Goal: Task Accomplishment & Management: Manage account settings

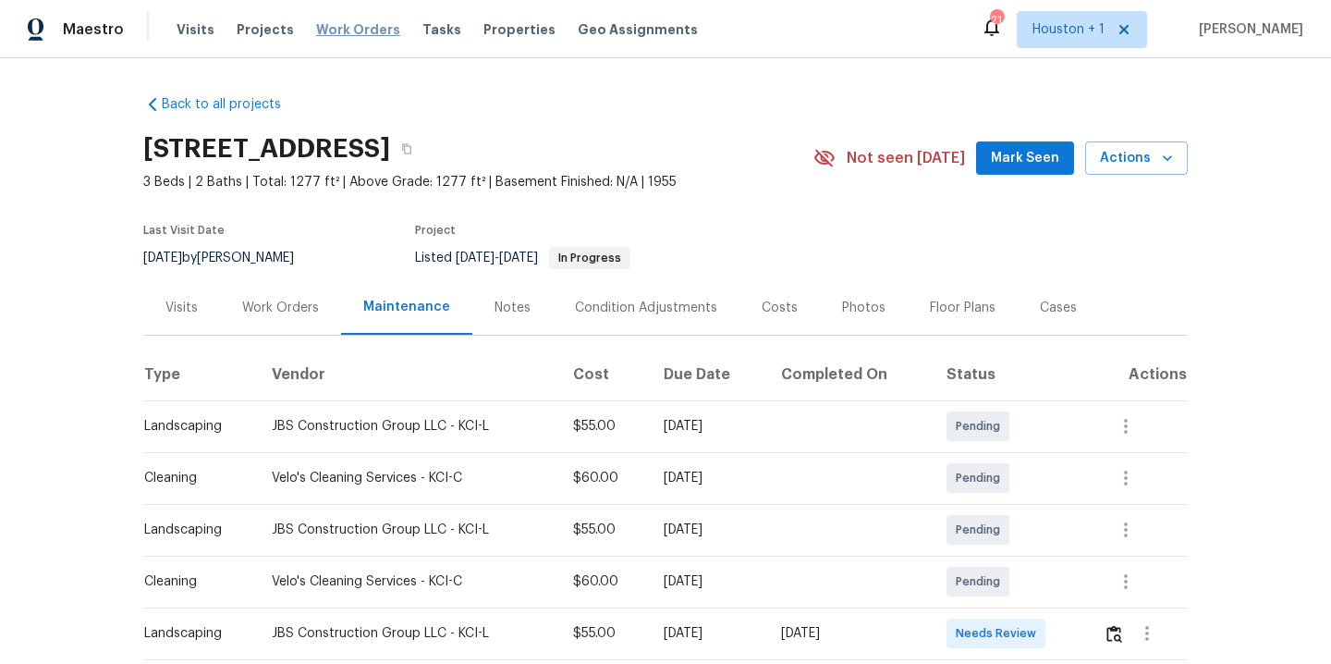
click at [320, 37] on span "Work Orders" at bounding box center [358, 29] width 84 height 18
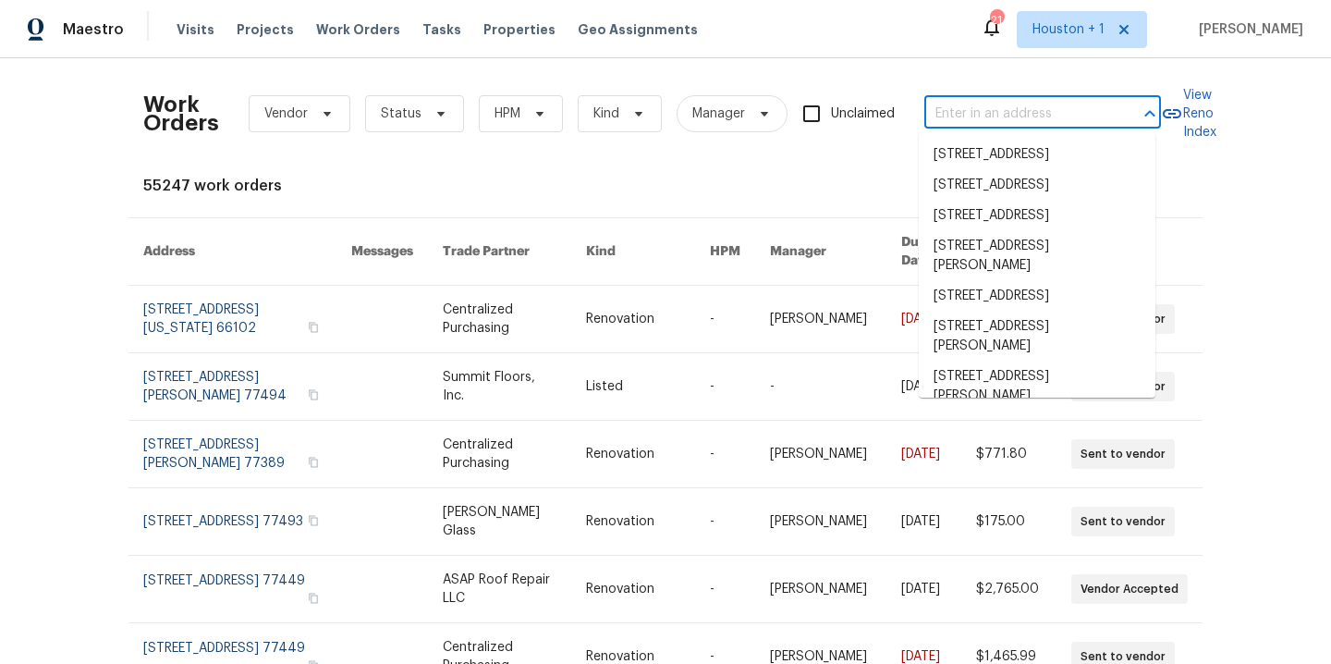
click at [1000, 111] on input "text" at bounding box center [1016, 114] width 185 height 29
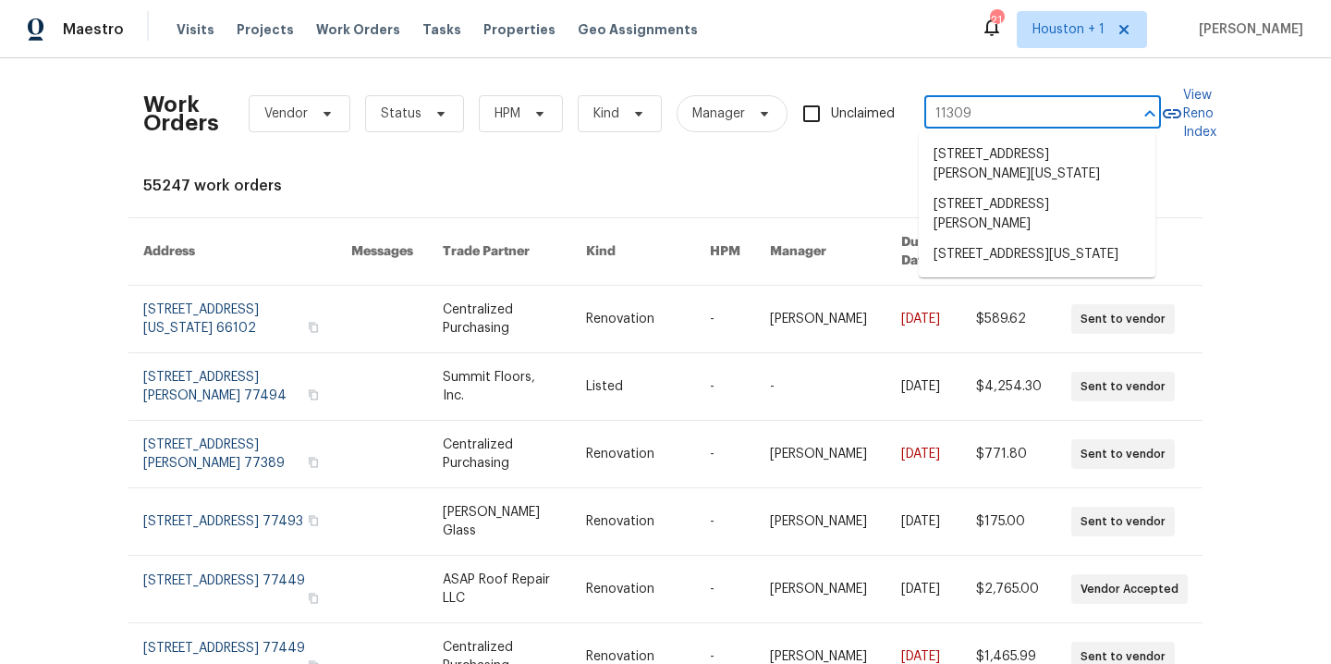
type input "11309 e"
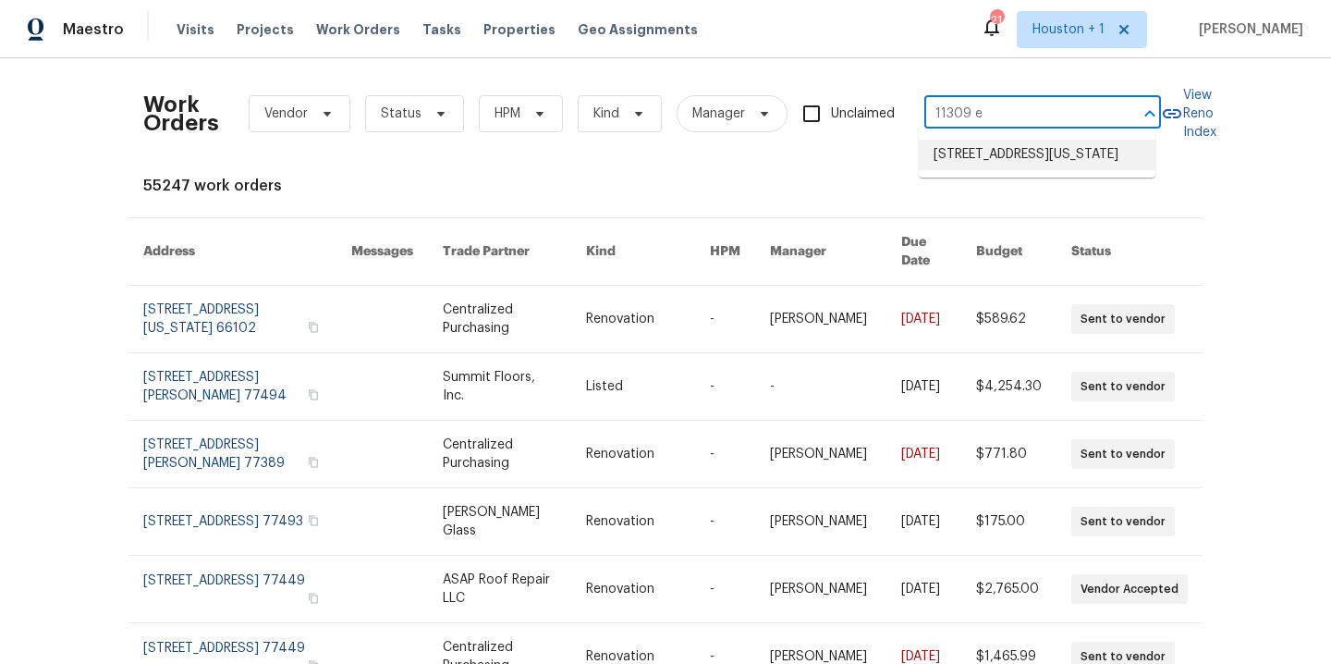
click at [1062, 167] on li "[STREET_ADDRESS][US_STATE]" at bounding box center [1037, 155] width 237 height 31
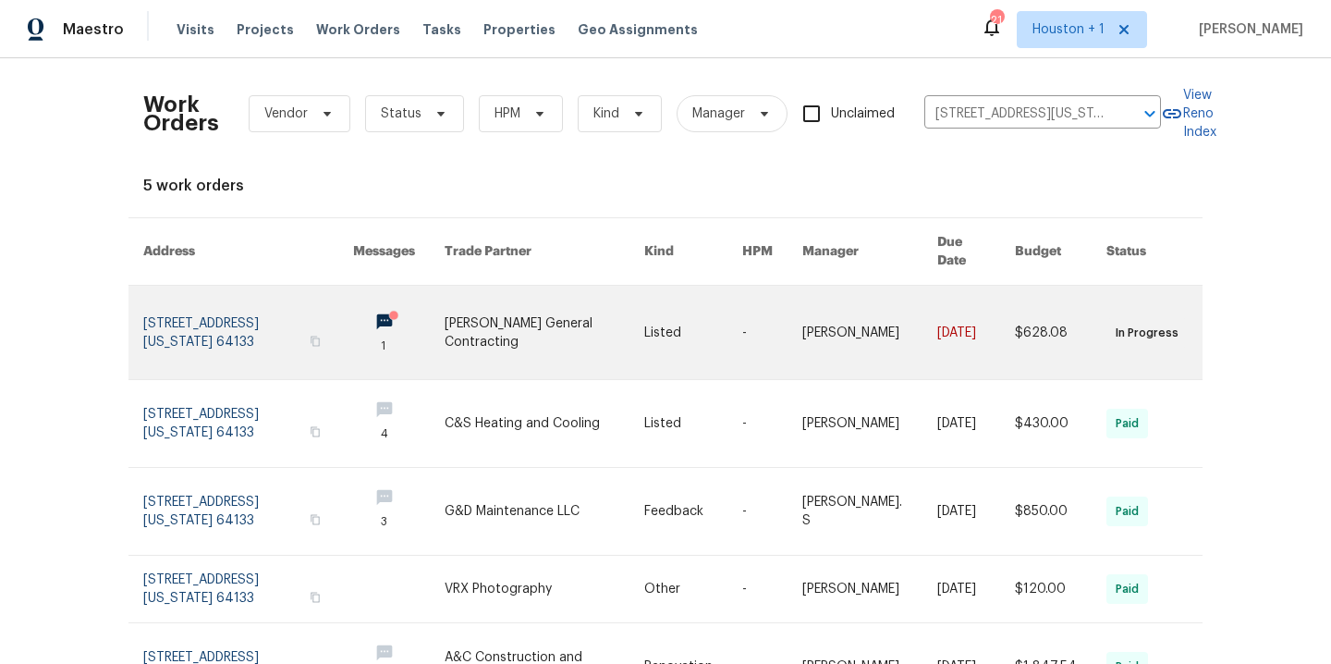
click at [461, 318] on link at bounding box center [544, 332] width 199 height 93
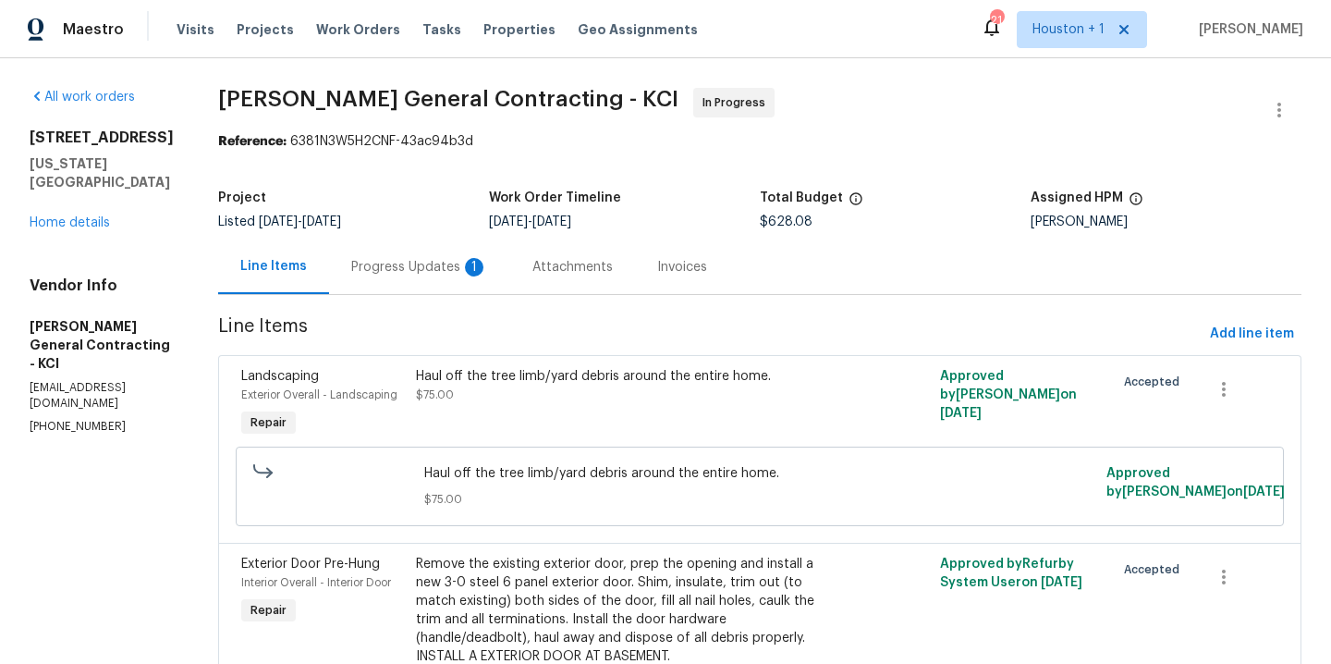
click at [522, 397] on div "Haul off the tree limb/yard debris around the entire home. $75.00" at bounding box center [629, 385] width 426 height 37
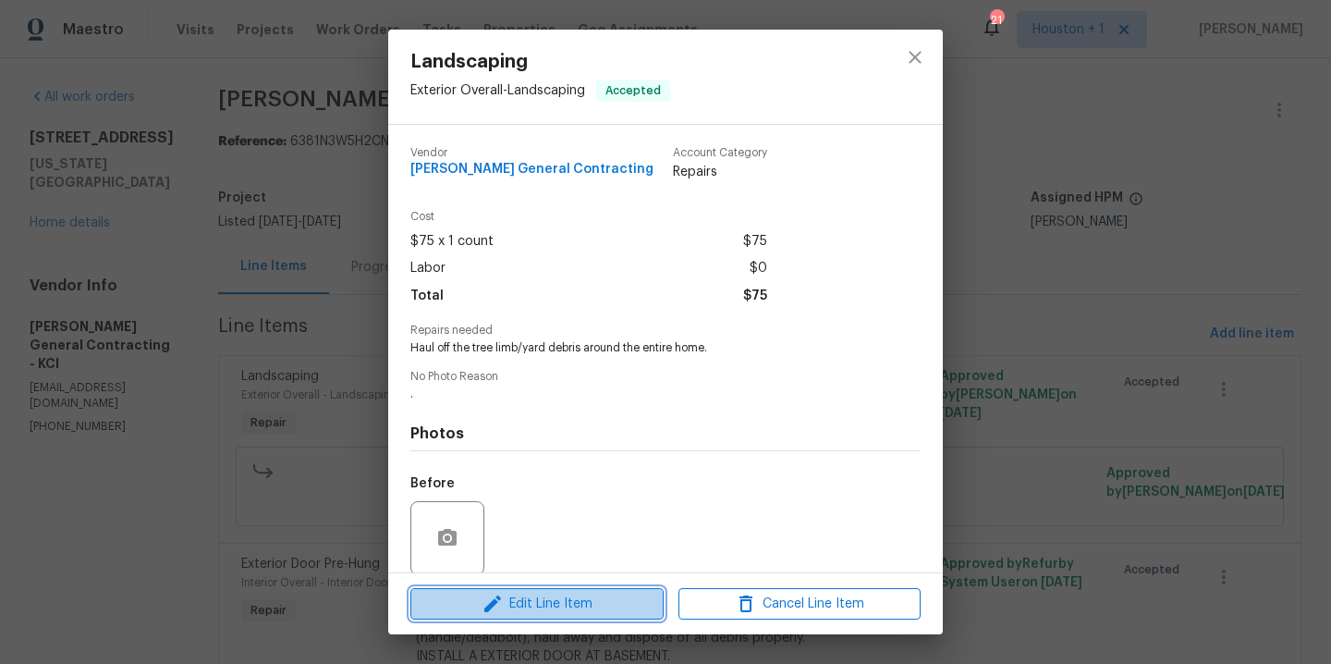
click at [490, 597] on icon "button" at bounding box center [493, 603] width 22 height 22
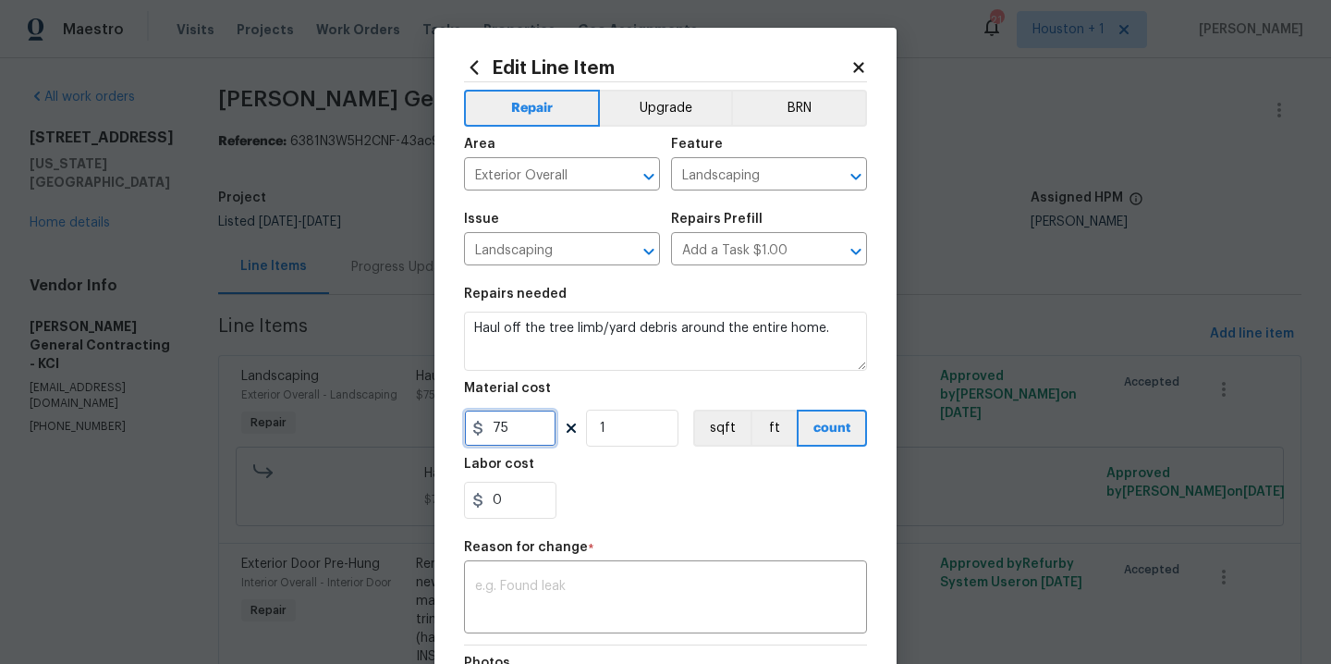
click at [498, 439] on input "75" at bounding box center [510, 427] width 92 height 37
type input "175"
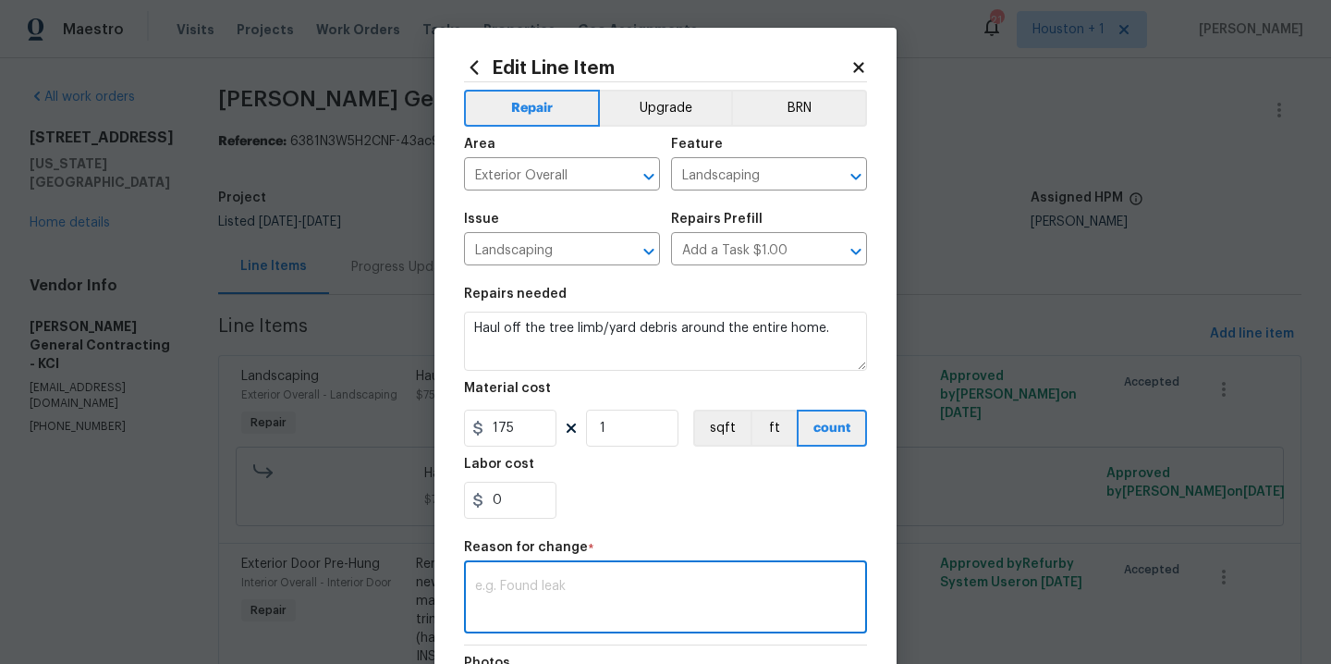
click at [549, 605] on textarea at bounding box center [665, 599] width 381 height 39
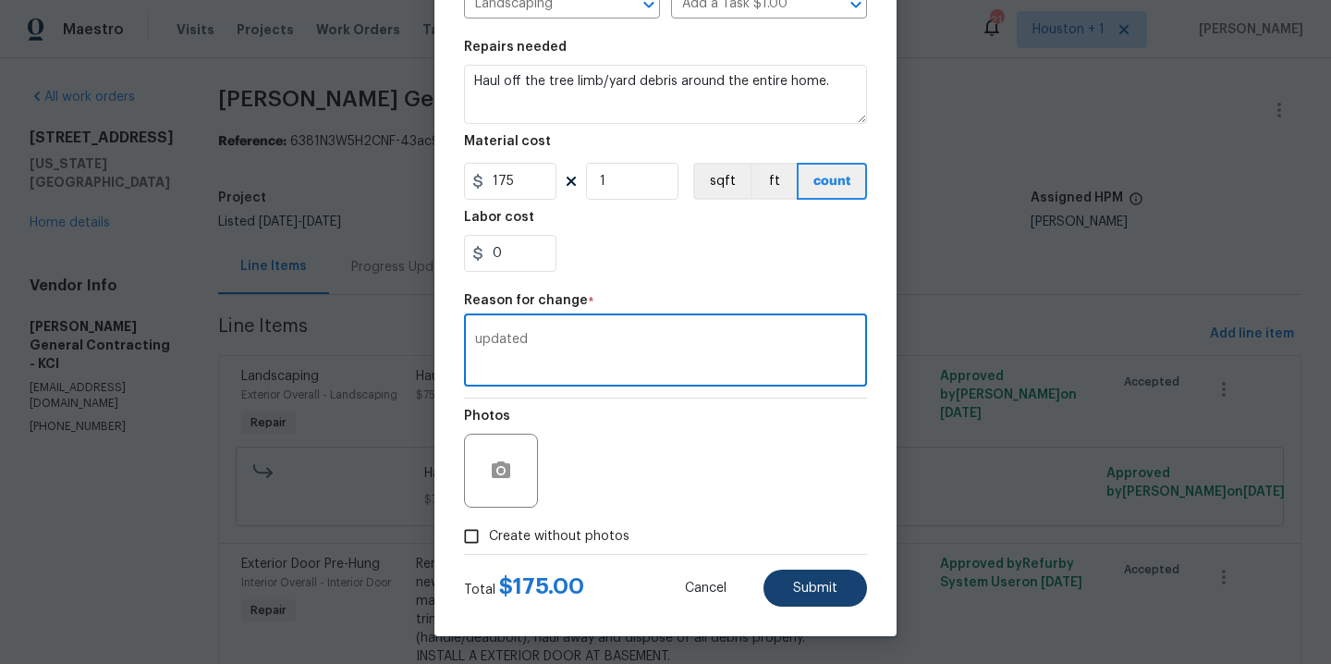
type textarea "updated"
click at [819, 589] on span "Submit" at bounding box center [815, 588] width 44 height 14
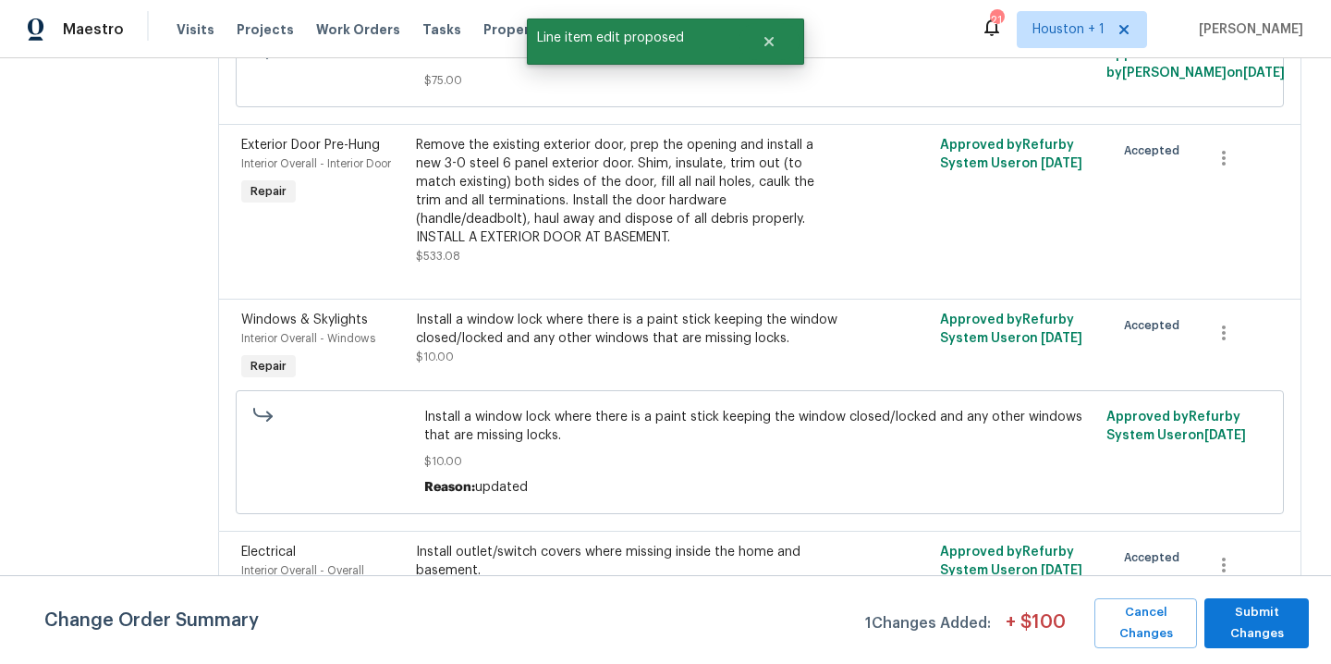
scroll to position [493, 0]
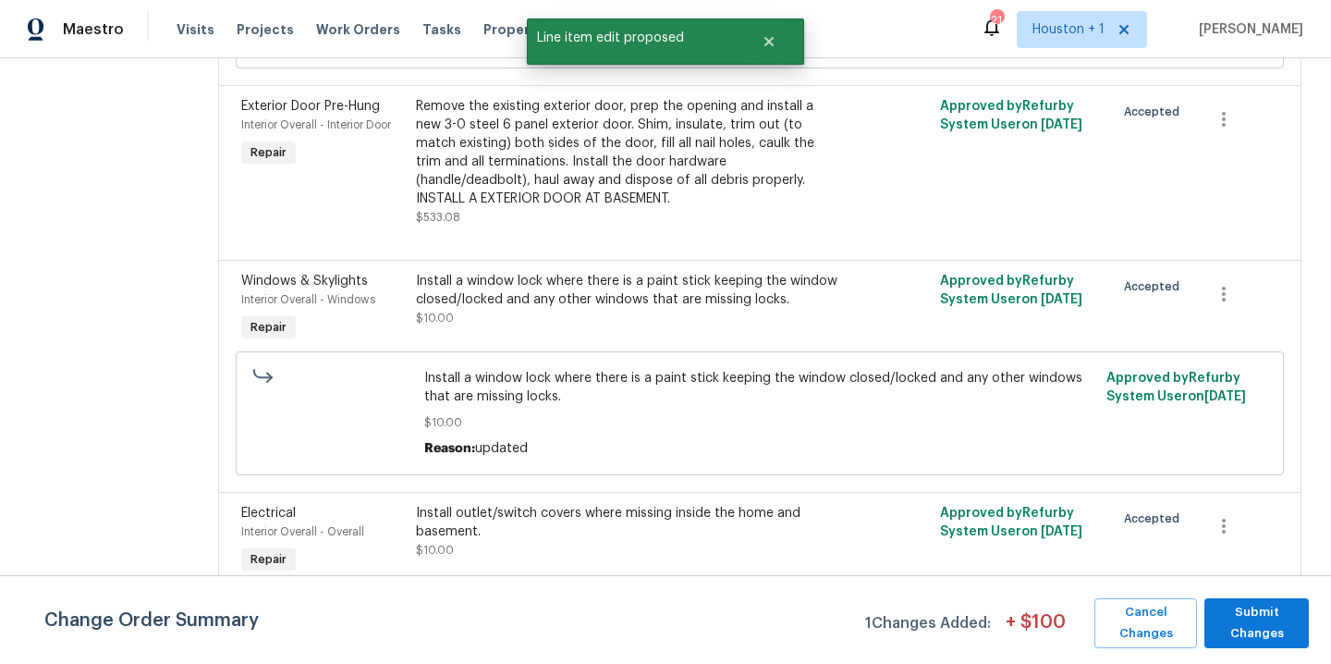
click at [560, 515] on div "Install outlet/switch covers where missing inside the home and basement." at bounding box center [629, 522] width 426 height 37
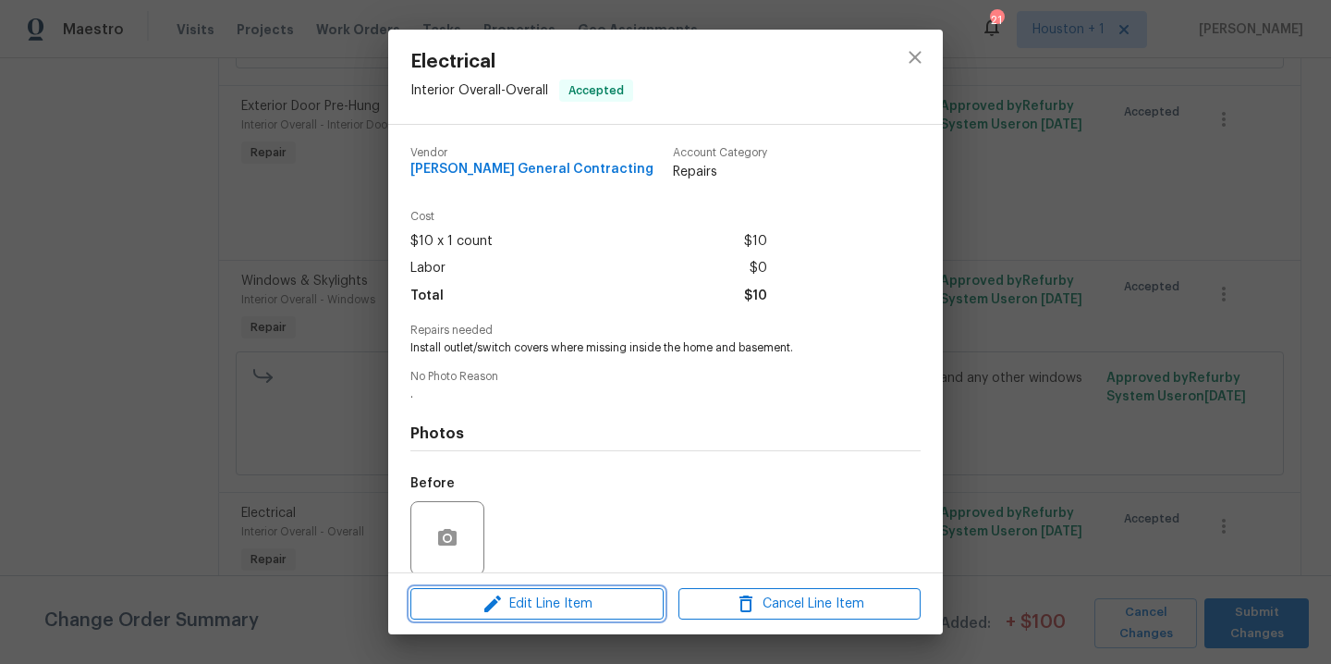
click at [519, 609] on span "Edit Line Item" at bounding box center [537, 603] width 242 height 23
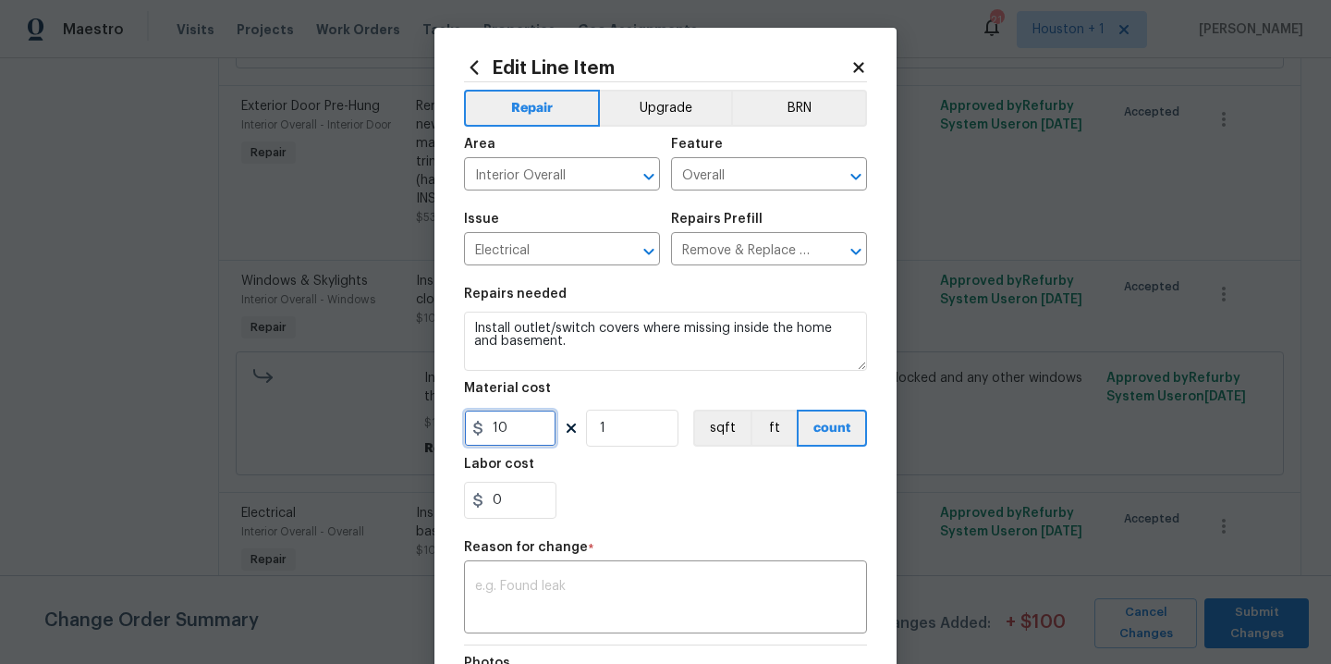
click at [531, 440] on input "10" at bounding box center [510, 427] width 92 height 37
type input "15"
click at [606, 588] on textarea at bounding box center [665, 599] width 381 height 39
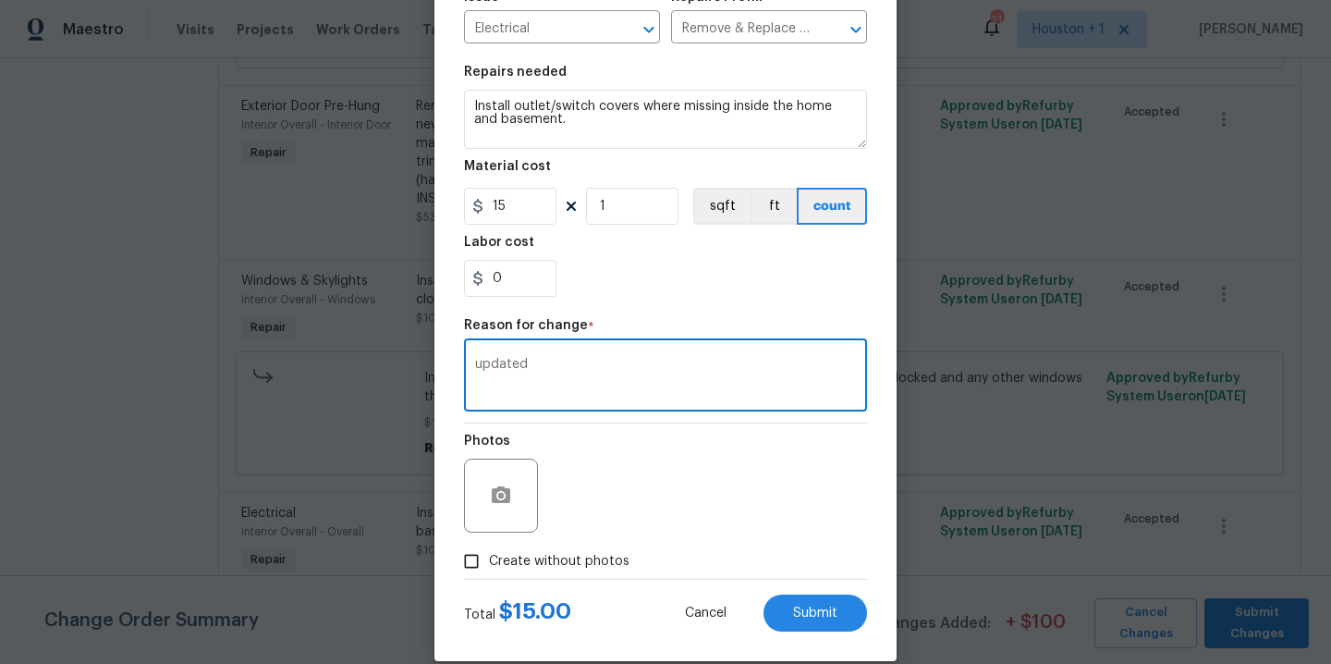
scroll to position [248, 0]
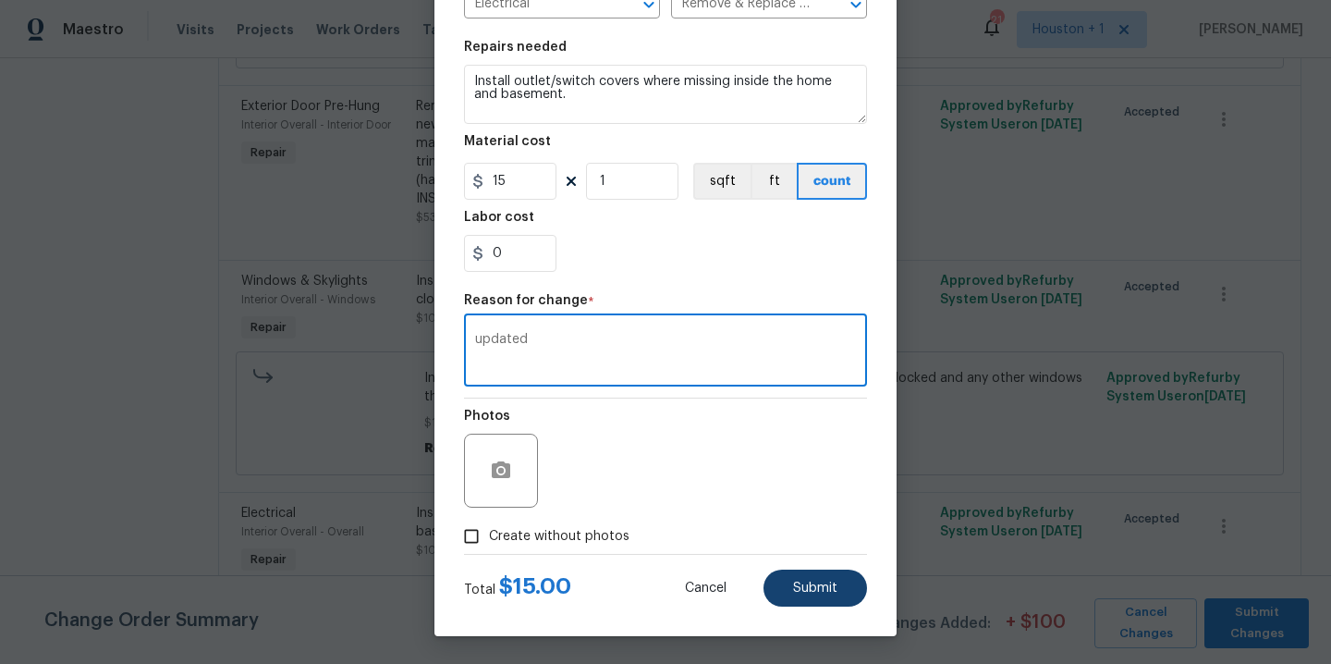
type textarea "updated"
click at [823, 587] on span "Submit" at bounding box center [815, 588] width 44 height 14
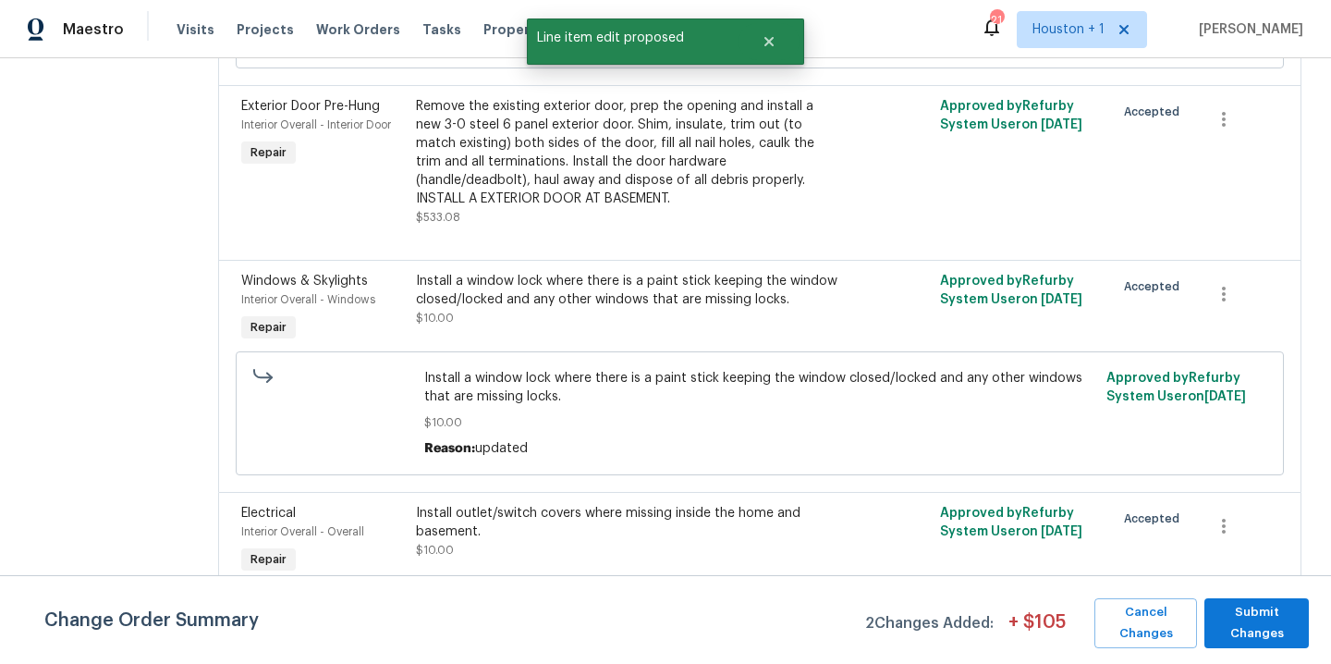
scroll to position [0, 0]
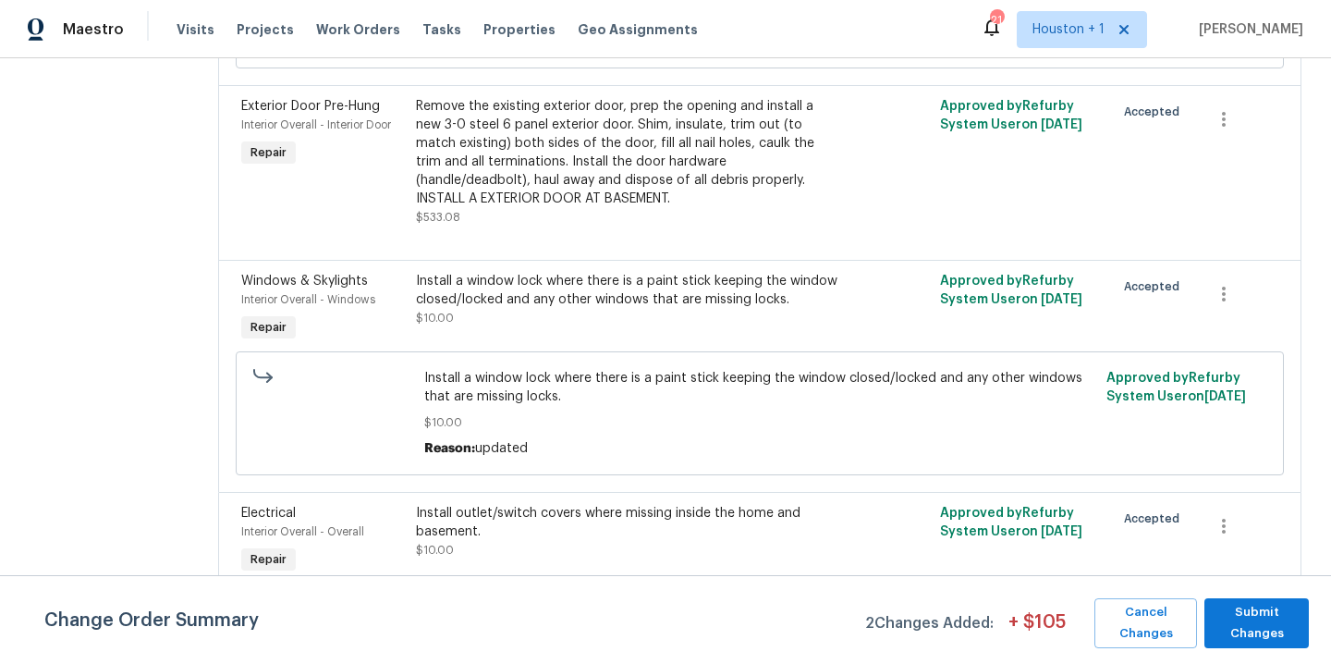
click at [576, 287] on div "Install a window lock where there is a paint stick keeping the window closed/lo…" at bounding box center [629, 290] width 426 height 37
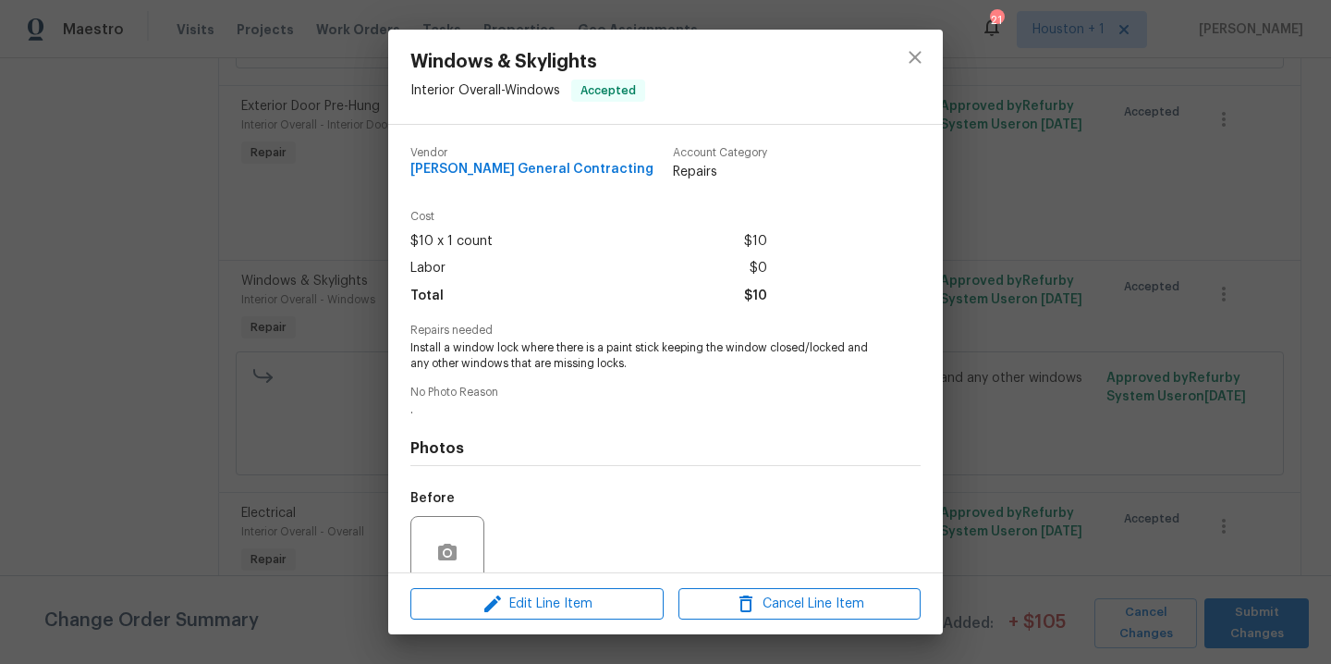
click at [570, 621] on div "Edit Line Item Cancel Line Item" at bounding box center [665, 604] width 555 height 62
click at [569, 610] on span "Edit Line Item" at bounding box center [537, 603] width 242 height 23
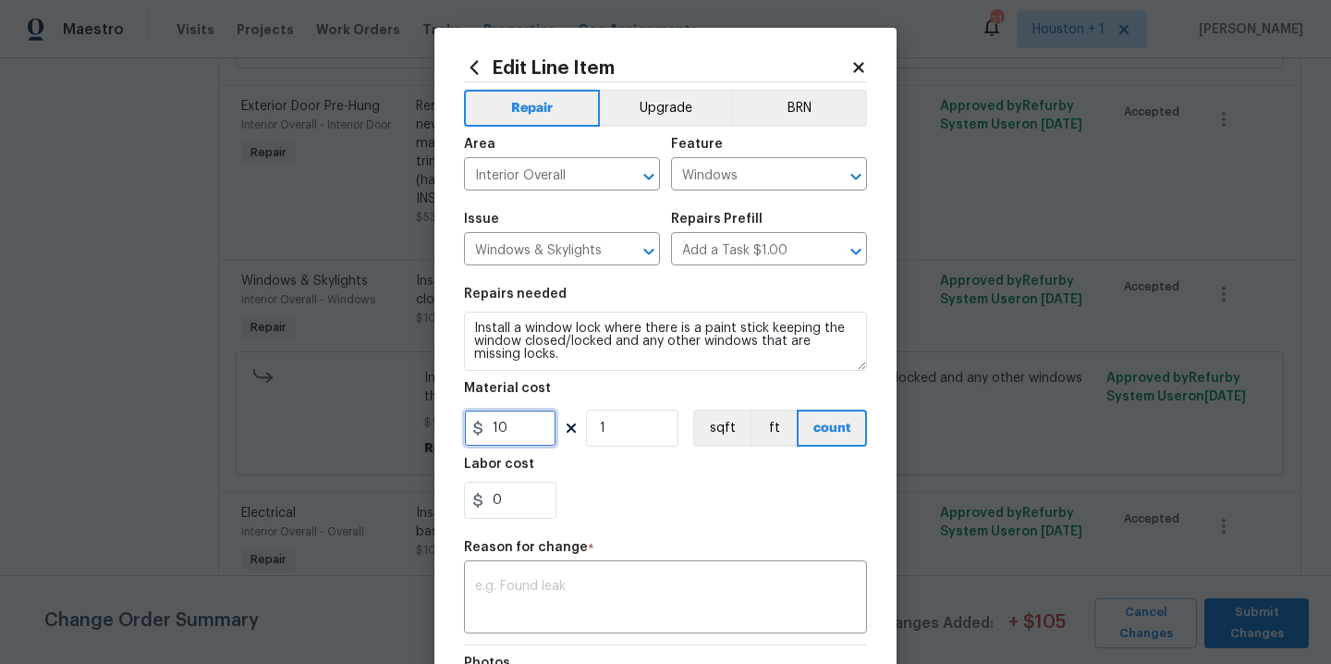
click at [528, 433] on input "10" at bounding box center [510, 427] width 92 height 37
type input "40"
click at [554, 595] on textarea at bounding box center [665, 599] width 381 height 39
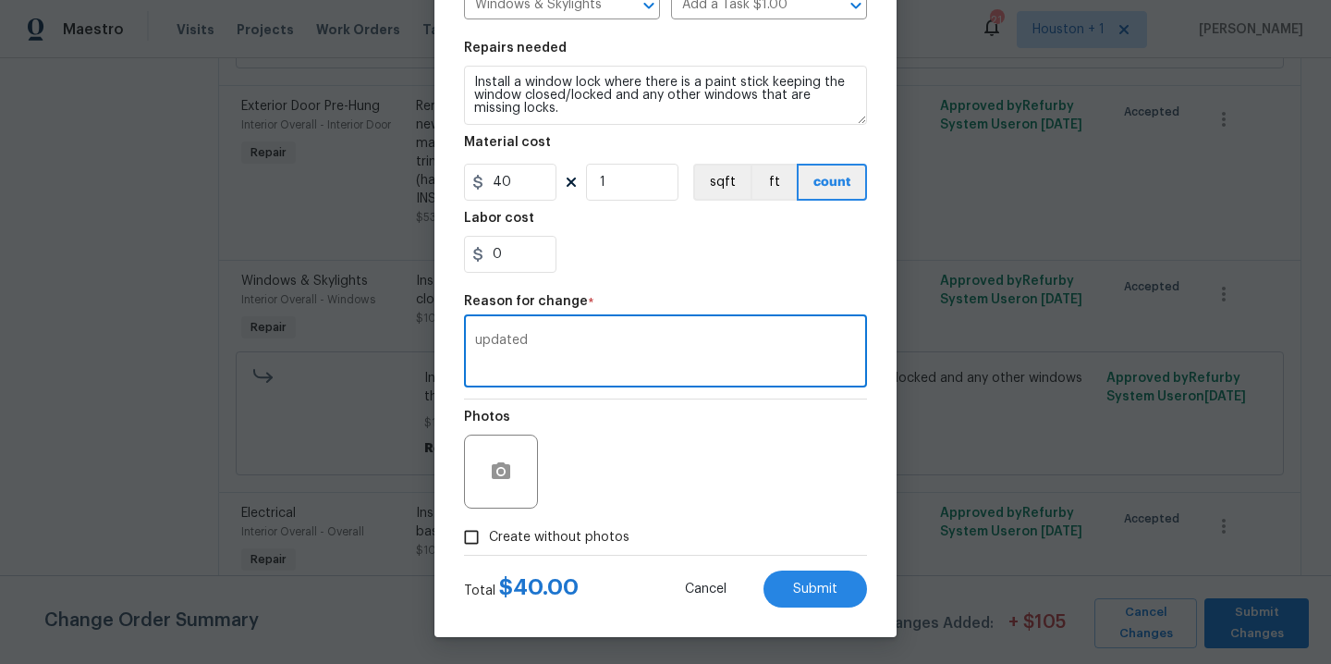
scroll to position [248, 0]
type textarea "updated"
click at [784, 578] on button "Submit" at bounding box center [816, 587] width 104 height 37
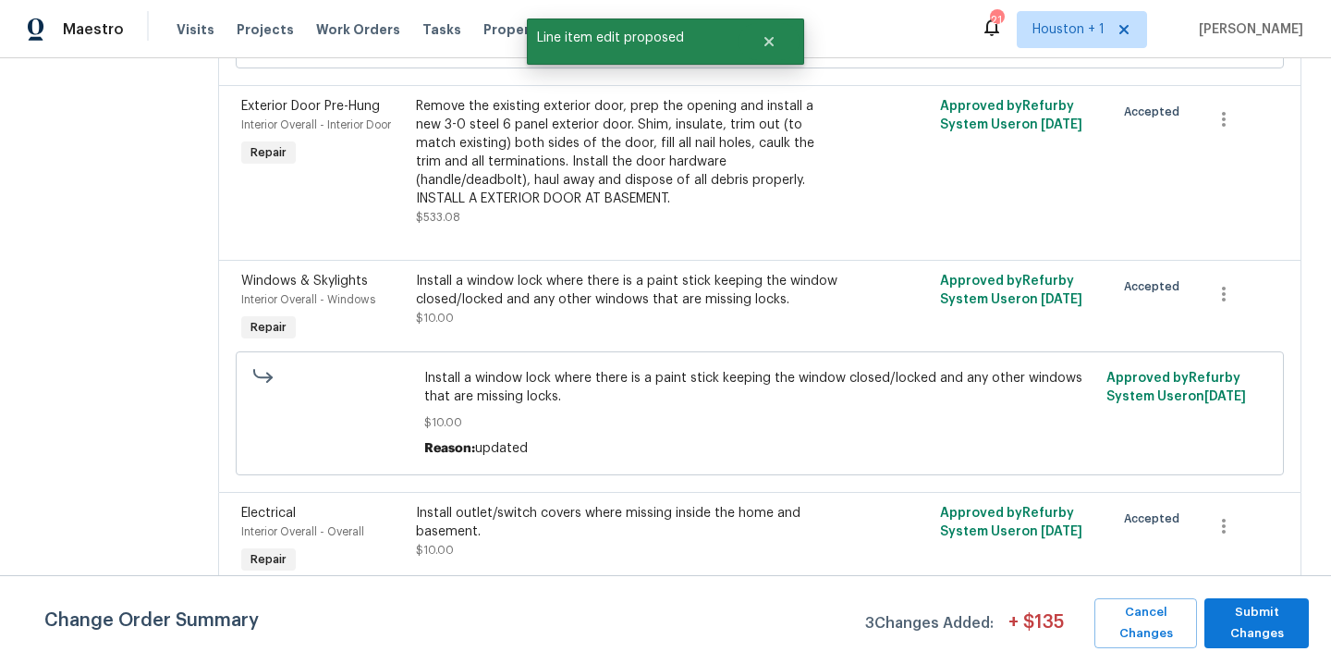
scroll to position [0, 0]
click at [1256, 630] on span "Submit Changes" at bounding box center [1257, 623] width 86 height 43
